Goal: Participate in discussion: Engage in conversation with other users on a specific topic

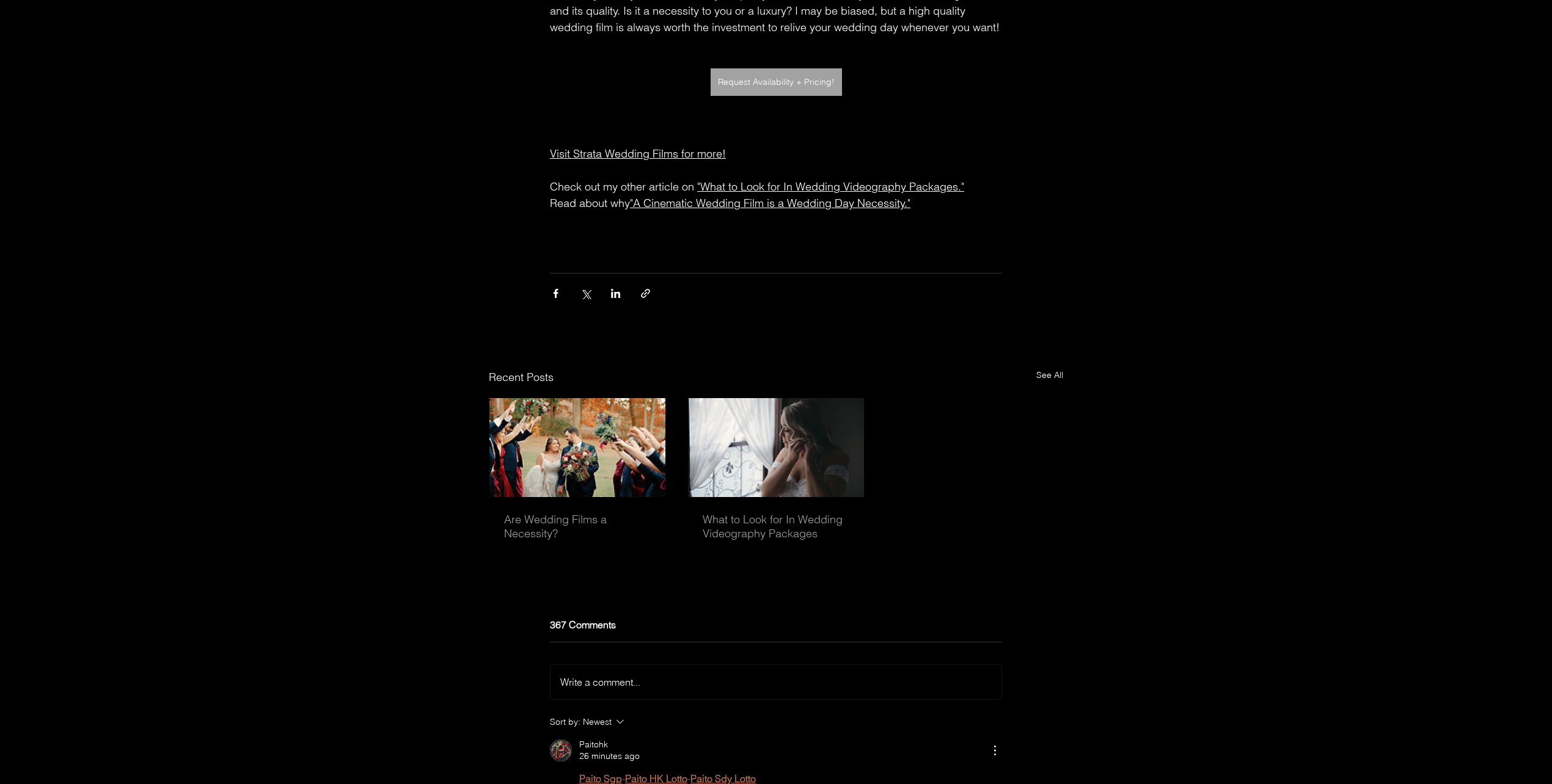
scroll to position [3465, 0]
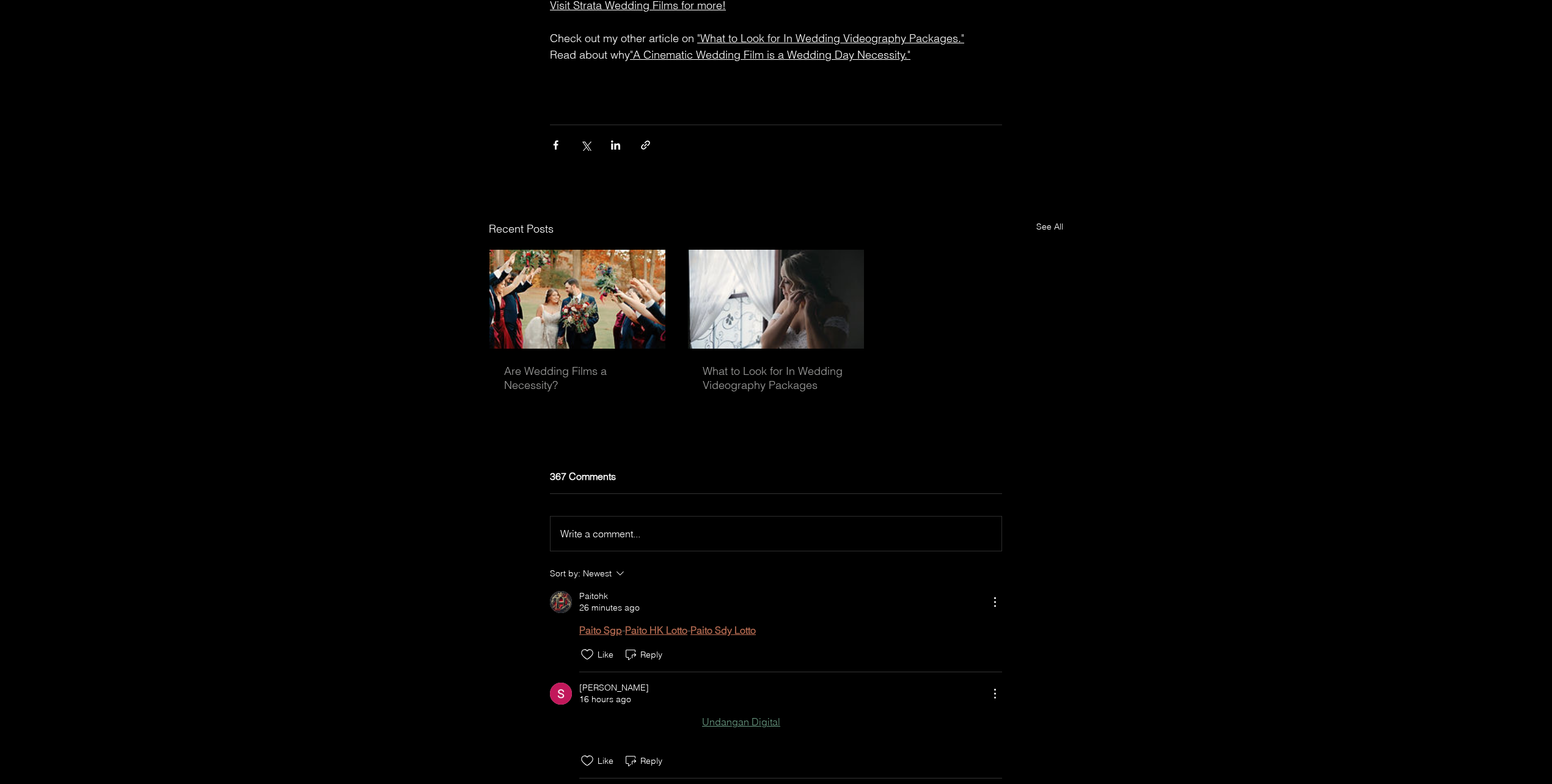
drag, startPoint x: 674, startPoint y: 547, endPoint x: 668, endPoint y: 549, distance: 6.3
click at [668, 541] on div "Write a comment... Write a comment..." at bounding box center [776, 534] width 431 height 15
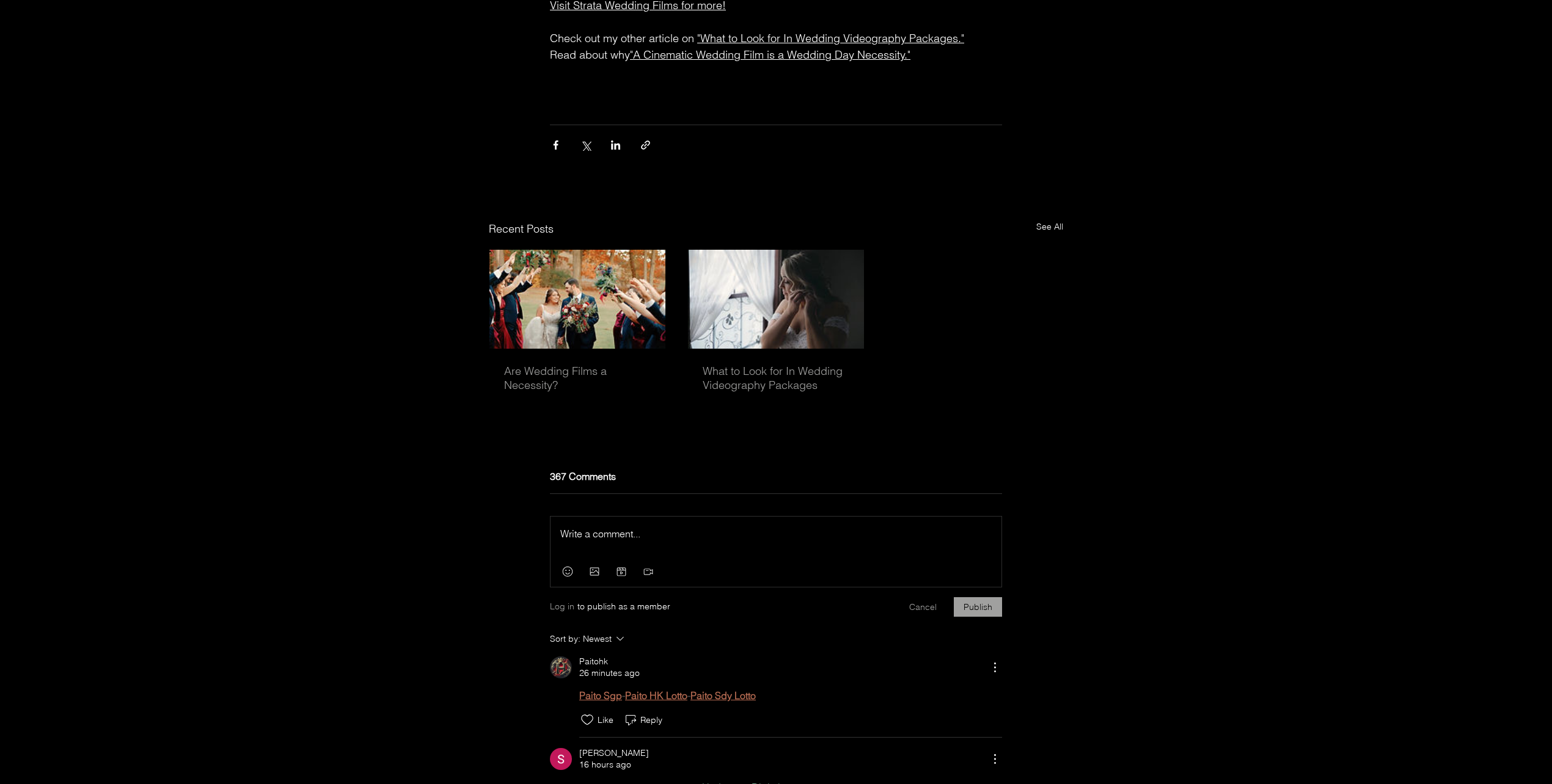
click at [654, 557] on div "Press Esc to exit editor." at bounding box center [776, 537] width 451 height 40
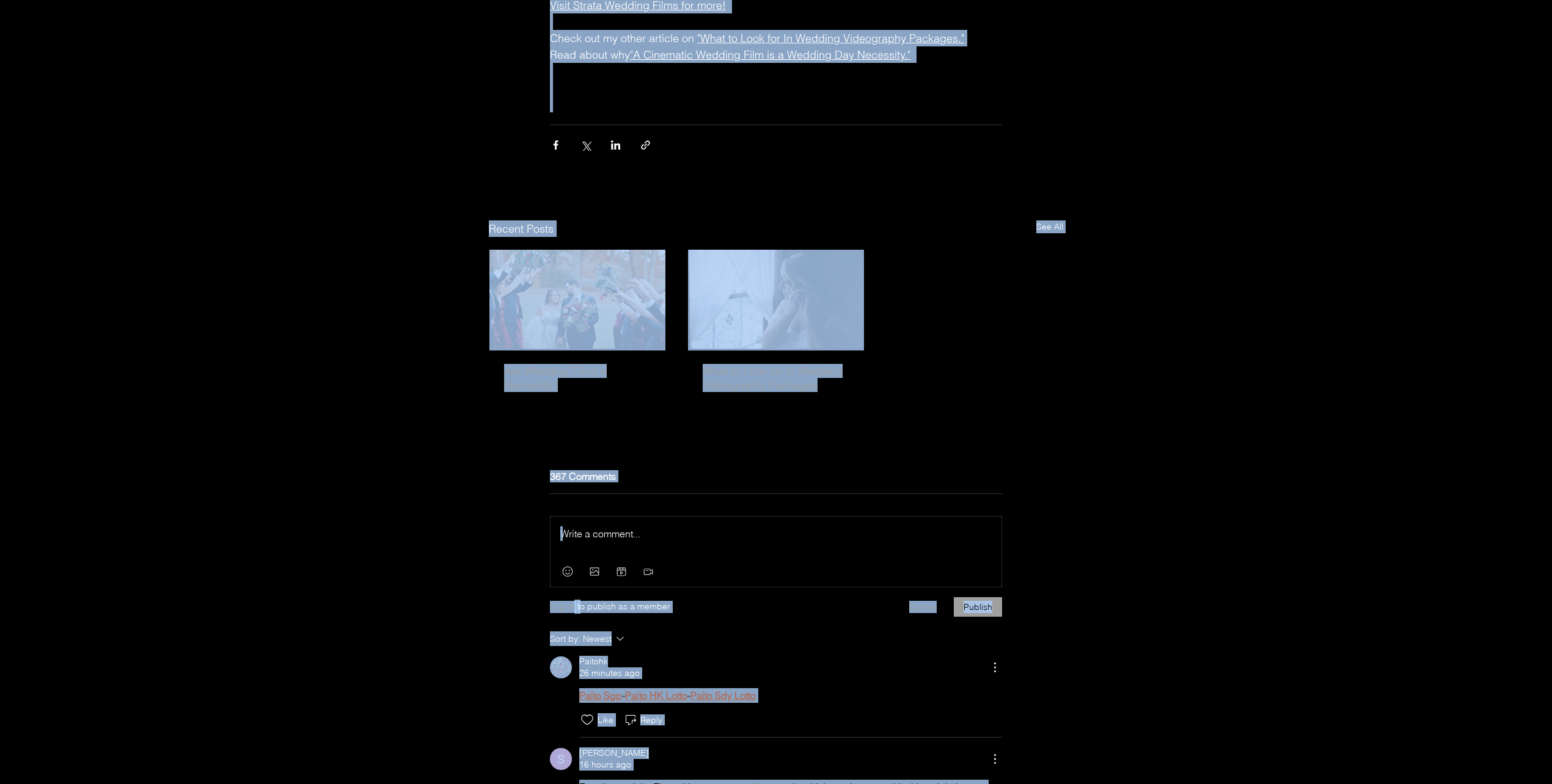
click at [662, 541] on p "Rich Text Editor" at bounding box center [776, 534] width 431 height 15
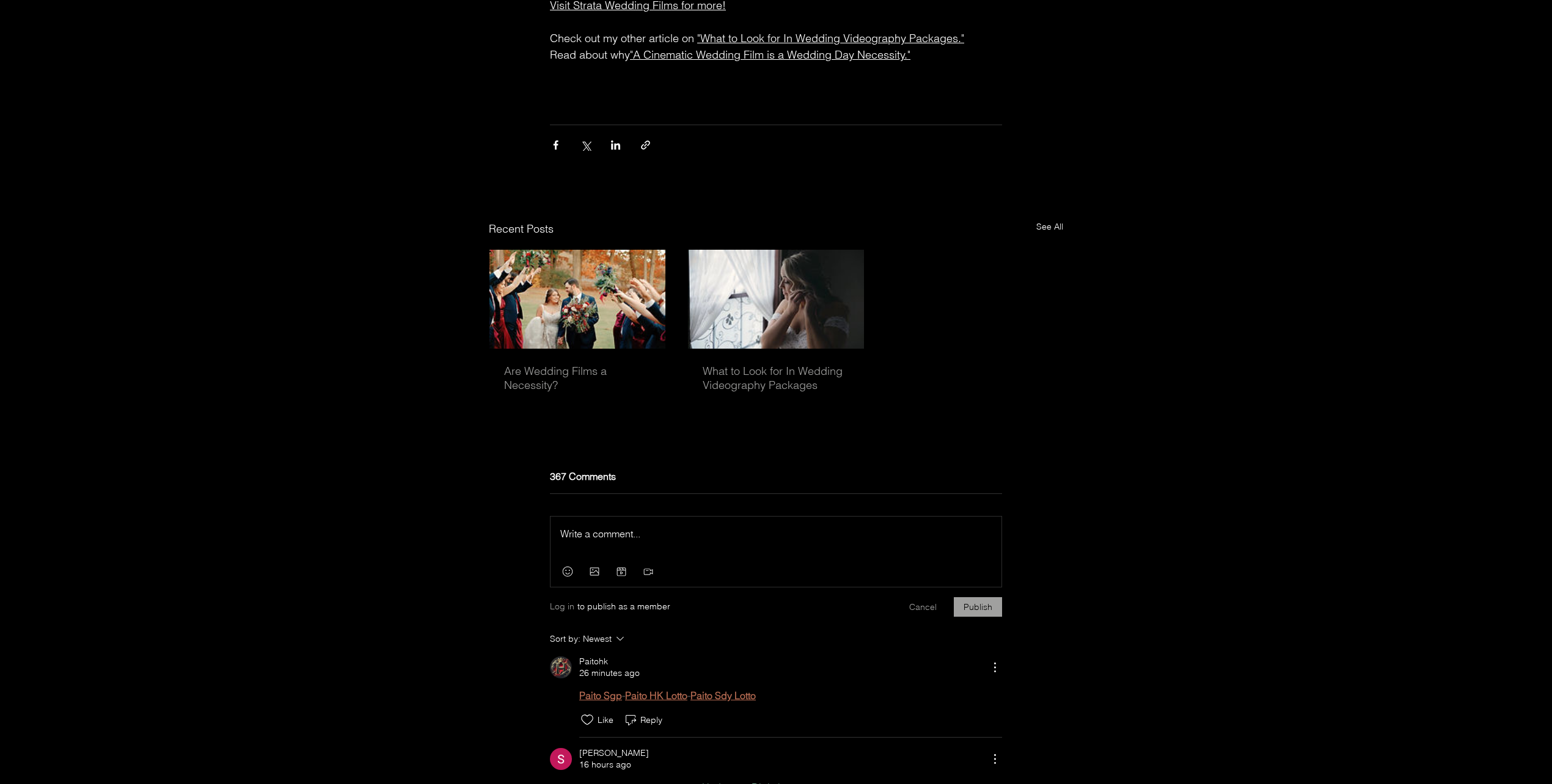
click at [651, 541] on p "Rich Text Editor" at bounding box center [776, 534] width 431 height 15
click at [647, 541] on p "Rich Text Editor" at bounding box center [776, 534] width 431 height 15
click at [631, 541] on p "Rich Text Editor" at bounding box center [776, 534] width 431 height 15
click at [556, 553] on div "Press Esc to exit editor." at bounding box center [776, 537] width 451 height 40
click at [626, 541] on p "Rich Text Editor" at bounding box center [776, 534] width 431 height 15
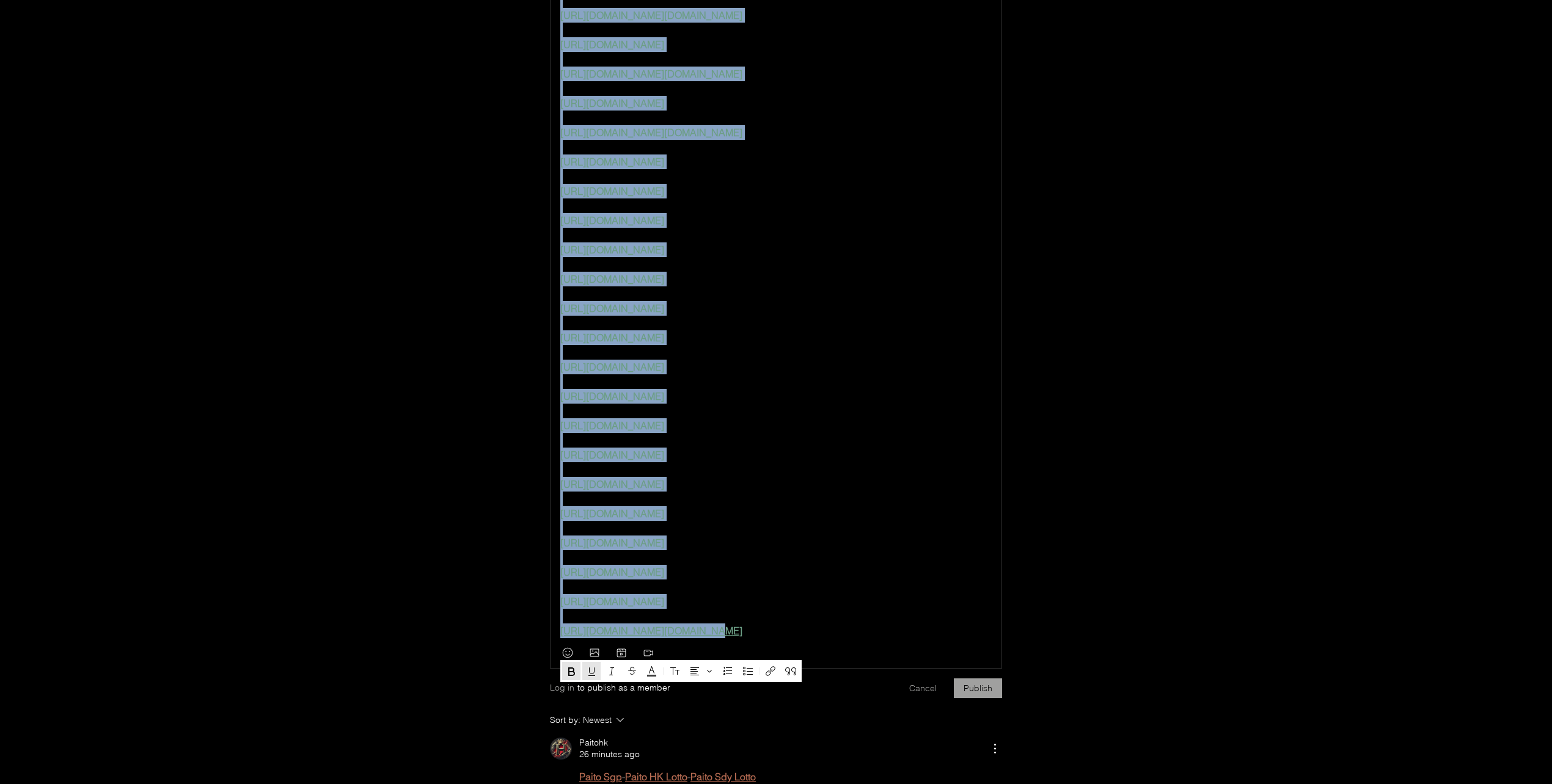
scroll to position [4225, 0]
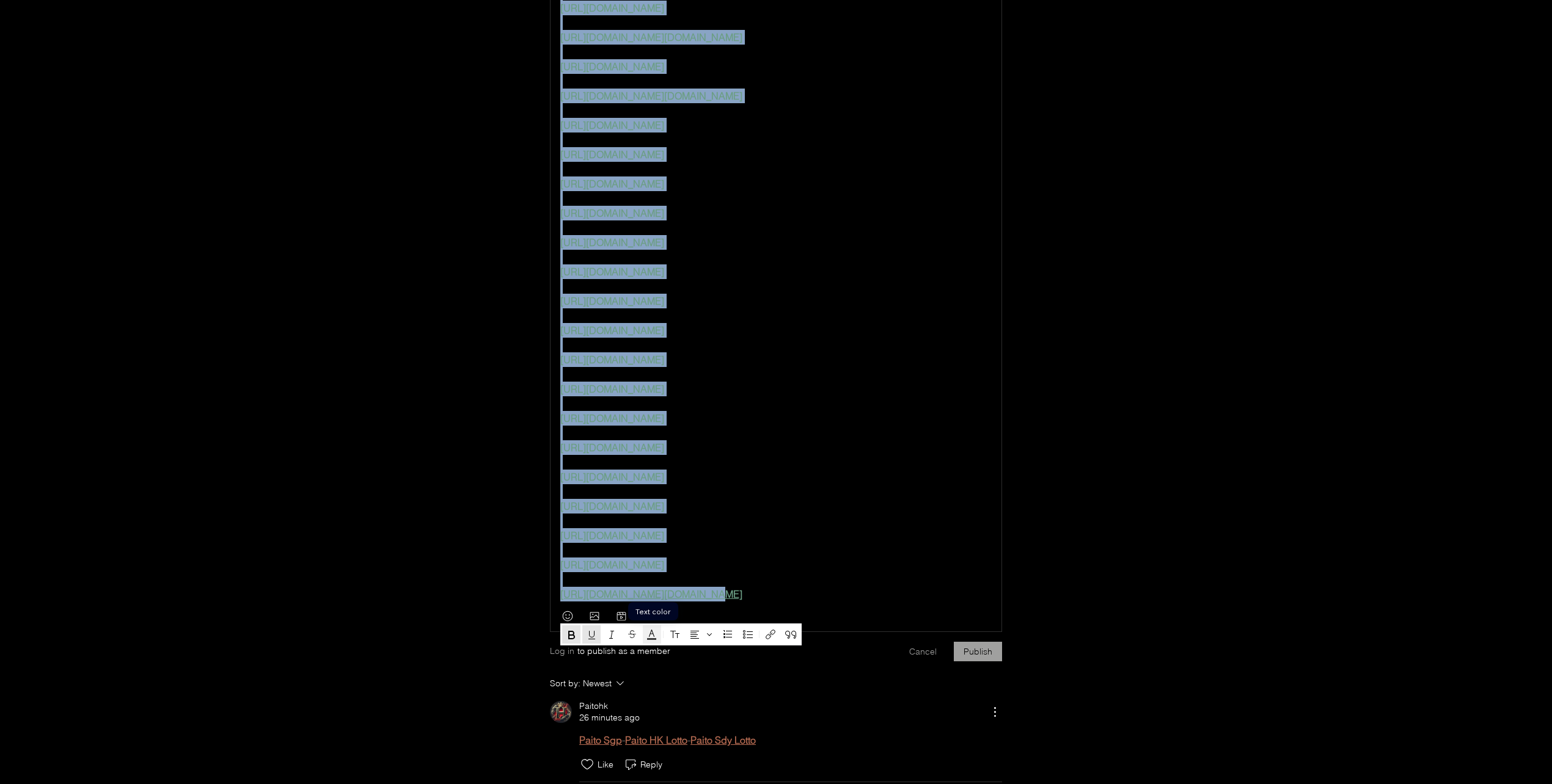
click at [654, 630] on icon "Text color" at bounding box center [652, 634] width 15 height 15
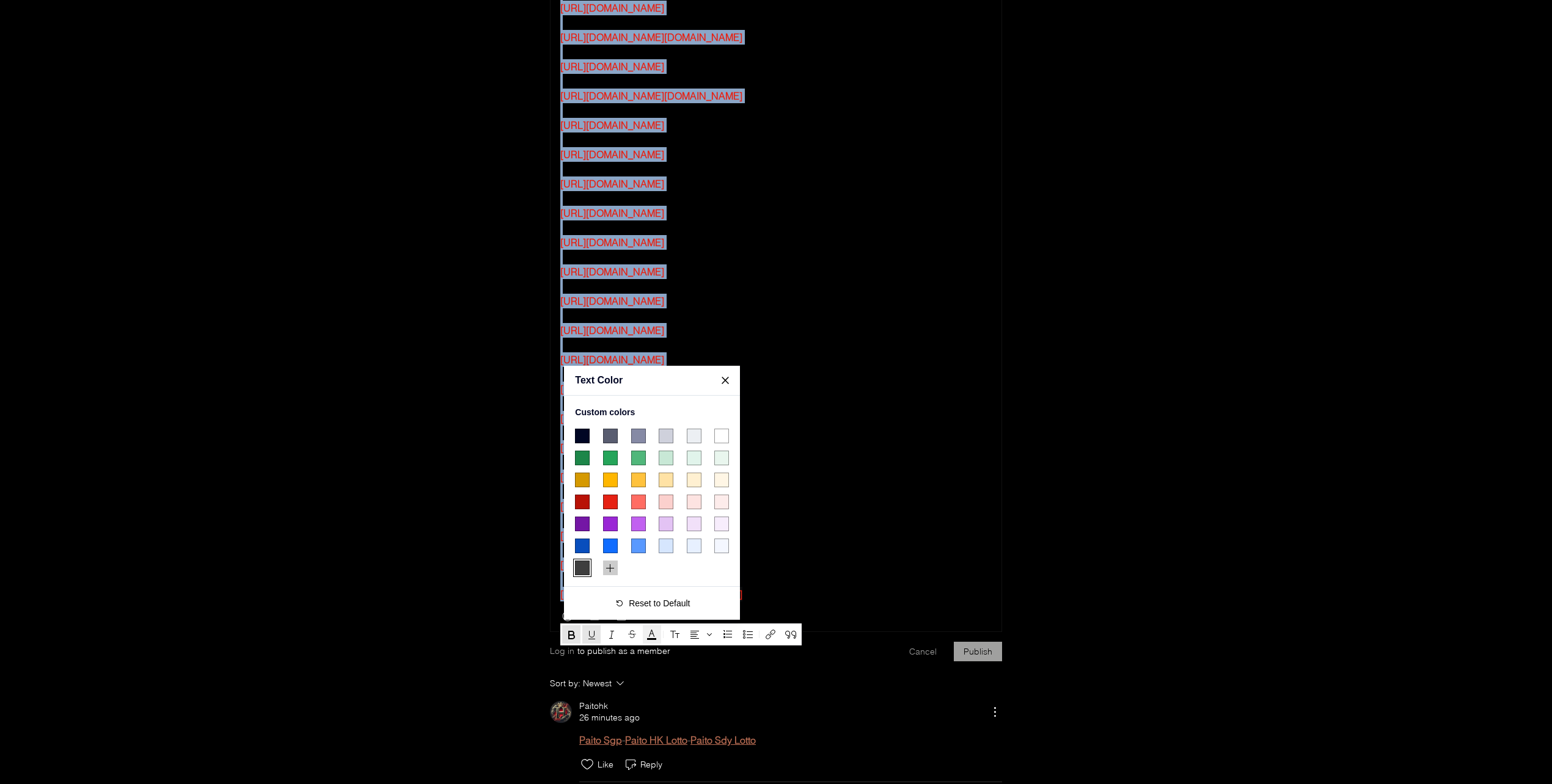
click at [609, 500] on span "#E62214 color swatch" at bounding box center [611, 502] width 15 height 15
click at [983, 661] on button "Publish" at bounding box center [978, 651] width 48 height 19
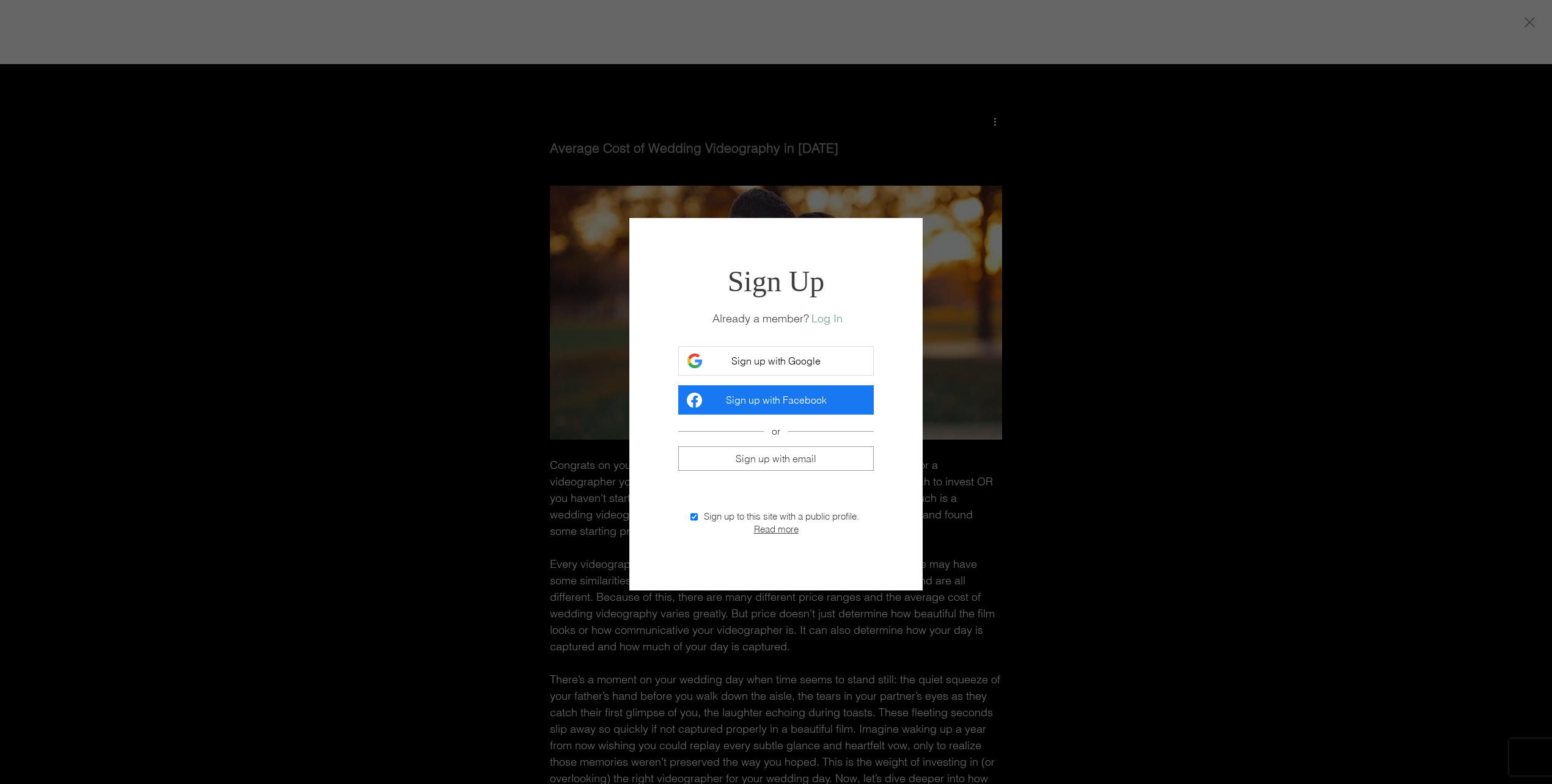
scroll to position [0, 0]
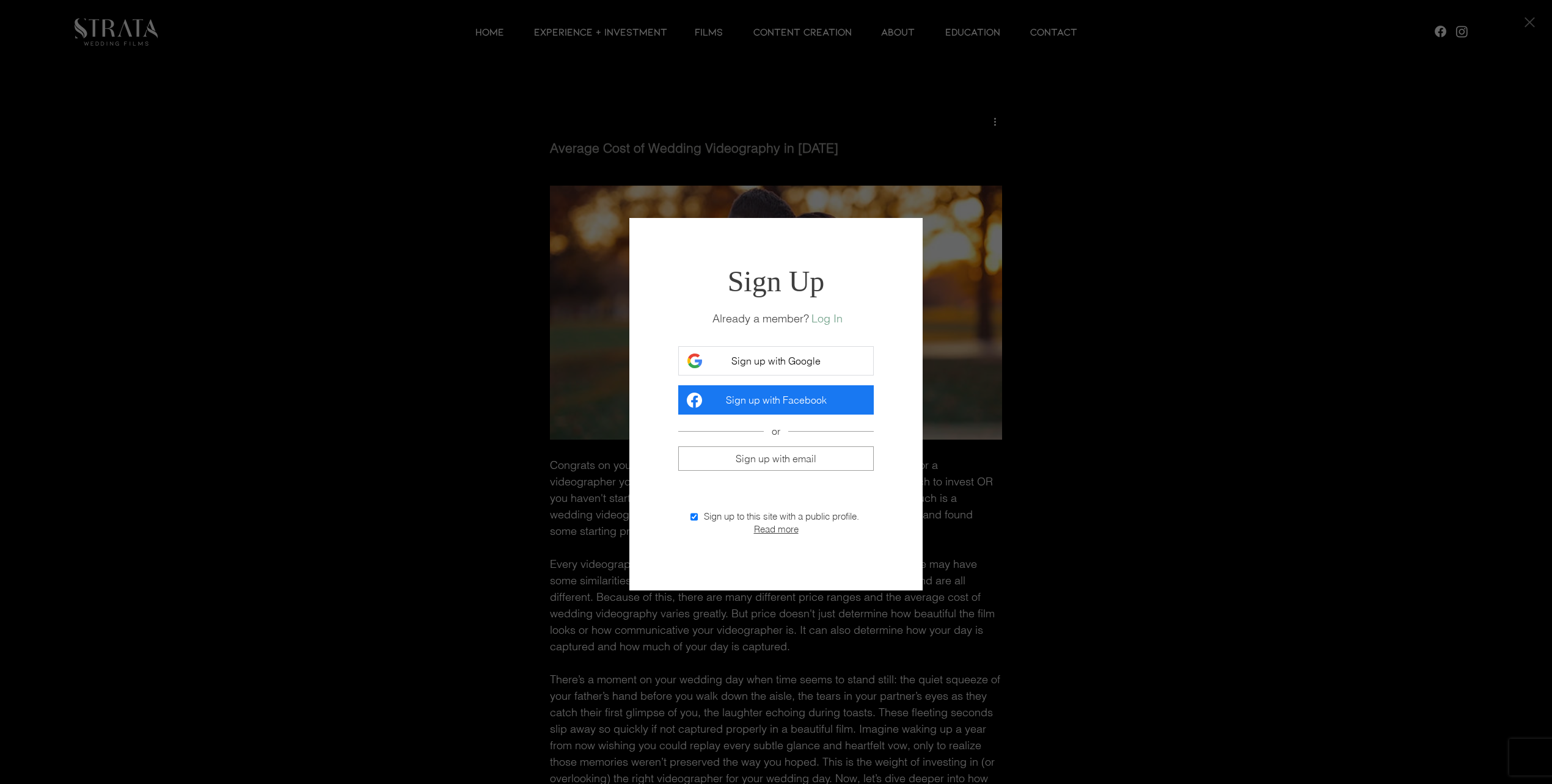
click at [802, 359] on span "Sign up with Google" at bounding box center [776, 361] width 89 height 12
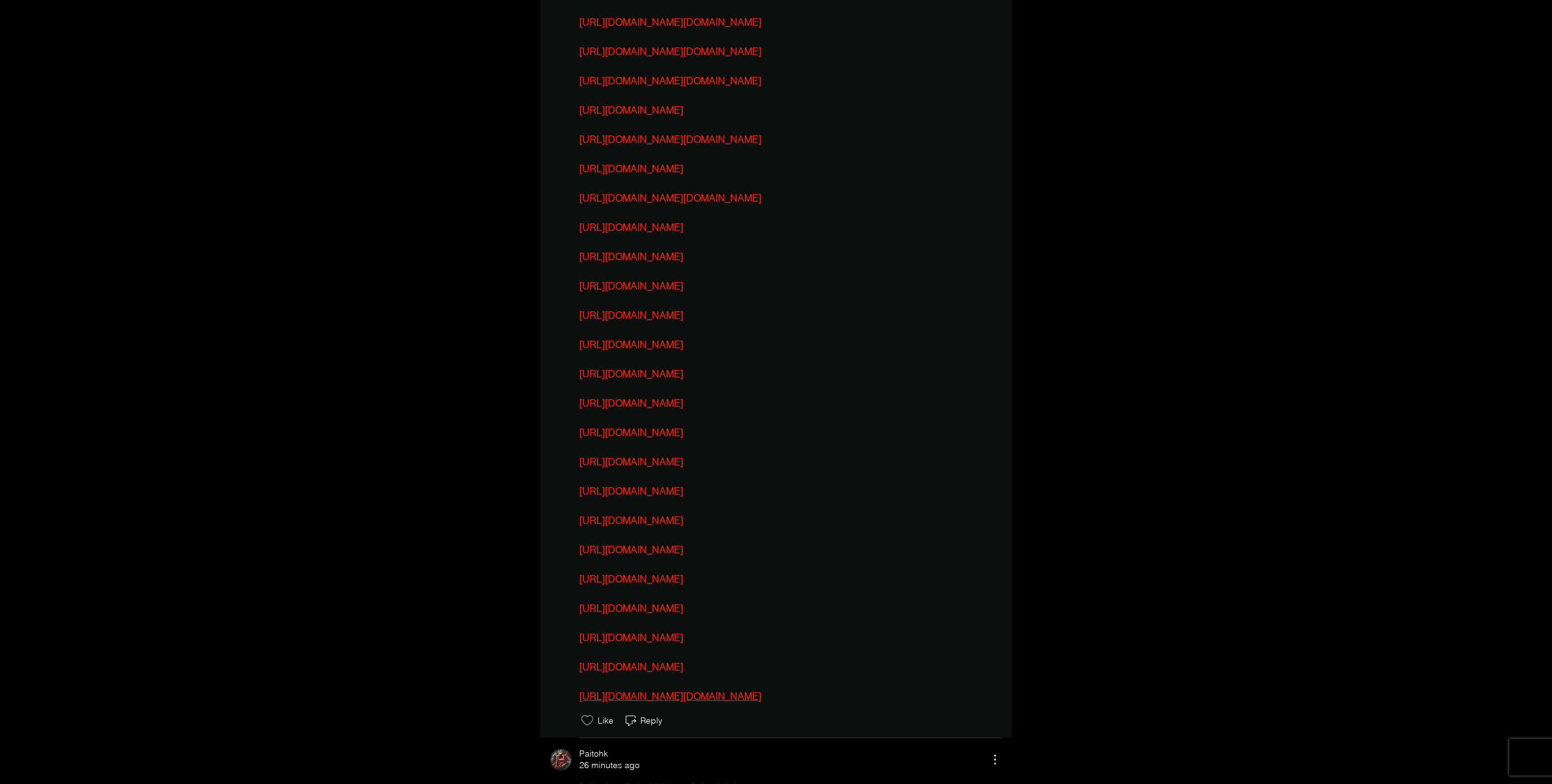
scroll to position [4188, 0]
